Goal: Task Accomplishment & Management: Complete application form

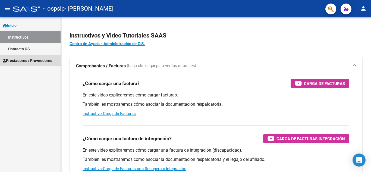
click at [43, 60] on span "Prestadores / Proveedores" at bounding box center [27, 61] width 49 height 6
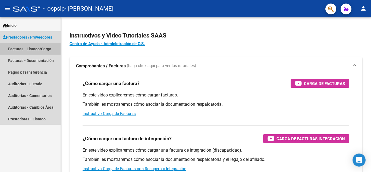
click at [43, 50] on link "Facturas - Listado/Carga" at bounding box center [30, 49] width 61 height 12
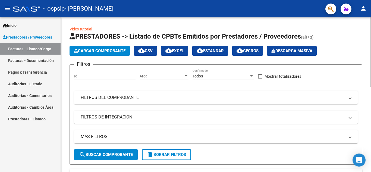
click at [106, 51] on span "Cargar Comprobante" at bounding box center [100, 50] width 52 height 5
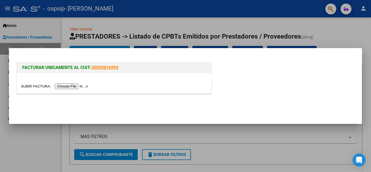
click at [79, 86] on input "file" at bounding box center [55, 86] width 69 height 6
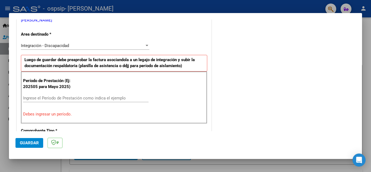
scroll to position [117, 0]
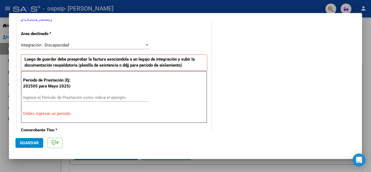
click at [34, 96] on input "Ingrese el Período de Prestación como indica el ejemplo" at bounding box center [85, 97] width 125 height 5
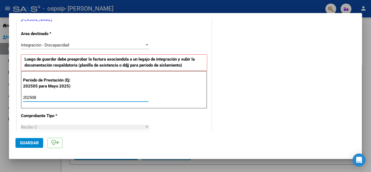
type input "202508"
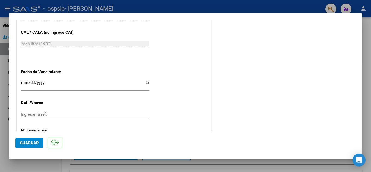
scroll to position [343, 0]
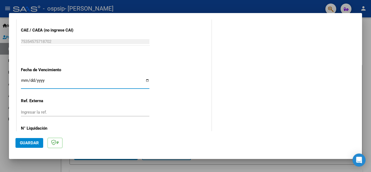
click at [23, 79] on input "Ingresar la fecha" at bounding box center [85, 82] width 128 height 9
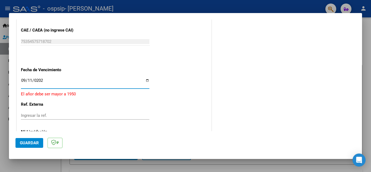
type input "[DATE]"
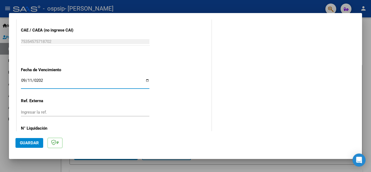
scroll to position [366, 0]
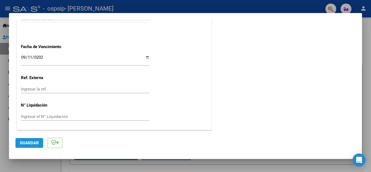
click at [31, 142] on span "Guardar" at bounding box center [29, 142] width 19 height 5
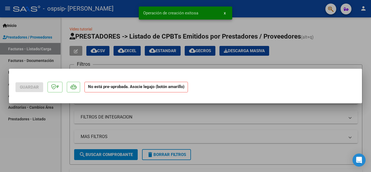
scroll to position [0, 0]
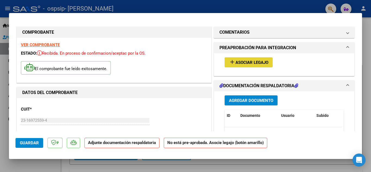
click at [261, 62] on span "Asociar Legajo" at bounding box center [251, 62] width 33 height 5
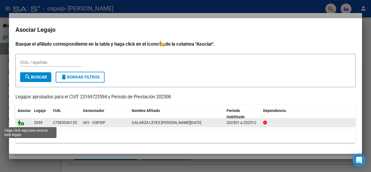
click at [21, 122] on icon at bounding box center [21, 122] width 7 height 6
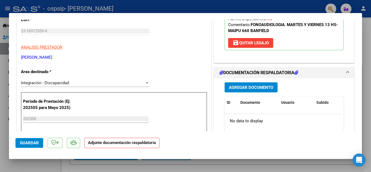
scroll to position [97, 0]
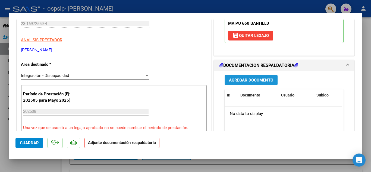
click at [262, 81] on span "Agregar Documento" at bounding box center [251, 80] width 44 height 5
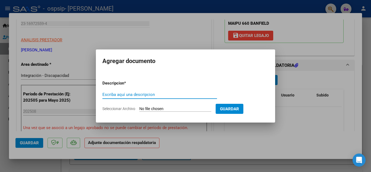
click at [196, 95] on input "Escriba aquí una descripcion" at bounding box center [159, 94] width 115 height 5
type input "asistencia fono agosto"
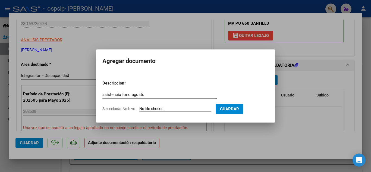
click at [149, 107] on input "Seleccionar Archivo" at bounding box center [175, 108] width 72 height 5
type input "C:\fakepath\ASISTENCIA AGOSTO FO GALARZA LEYES.pdf"
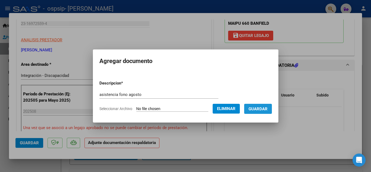
click at [268, 108] on span "Guardar" at bounding box center [257, 108] width 19 height 5
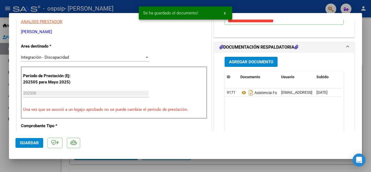
scroll to position [118, 0]
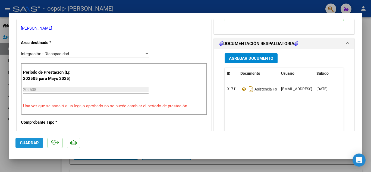
click at [33, 143] on span "Guardar" at bounding box center [29, 142] width 19 height 5
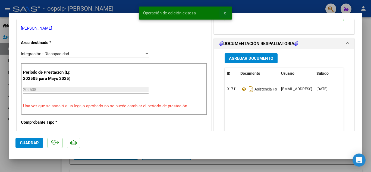
click at [226, 12] on button "x" at bounding box center [224, 13] width 11 height 10
